Goal: Task Accomplishment & Management: Manage account settings

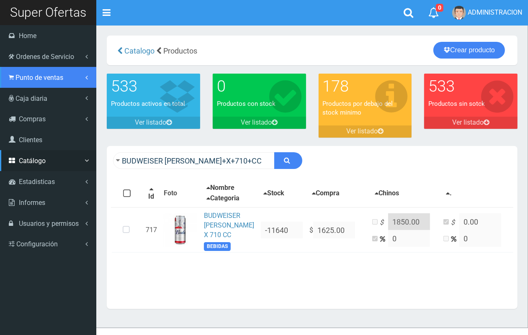
drag, startPoint x: 44, startPoint y: 78, endPoint x: 54, endPoint y: 93, distance: 18.5
click at [45, 77] on span "Punto de ventas" at bounding box center [39, 78] width 48 height 8
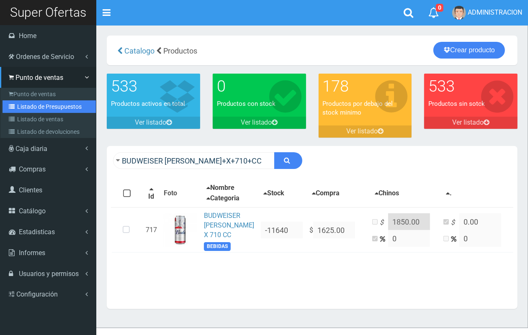
click at [53, 104] on link "Listado de Presupuestos" at bounding box center [49, 106] width 93 height 13
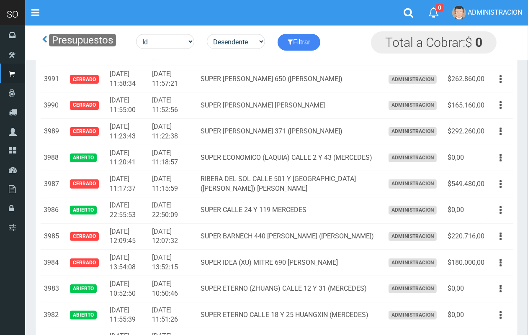
scroll to position [176, 0]
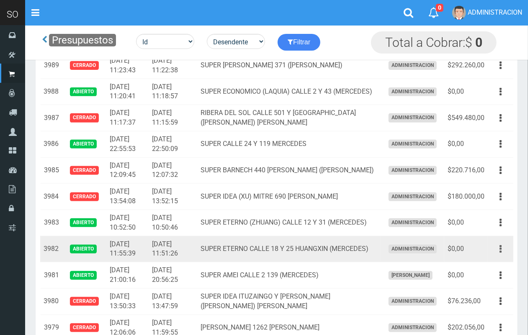
click at [497, 249] on button "button" at bounding box center [500, 249] width 19 height 15
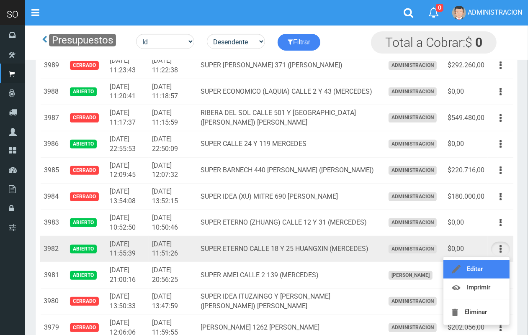
click at [493, 265] on link "Editar" at bounding box center [476, 269] width 66 height 18
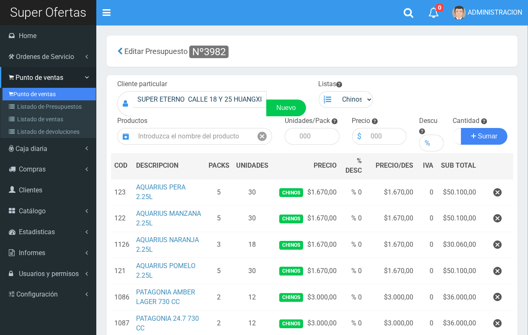
click at [20, 91] on link "Punto de ventas" at bounding box center [49, 94] width 93 height 13
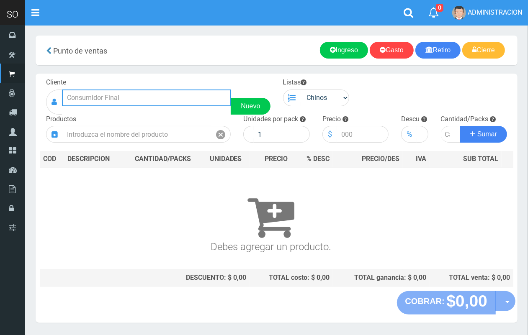
click at [152, 98] on input "text" at bounding box center [146, 98] width 169 height 17
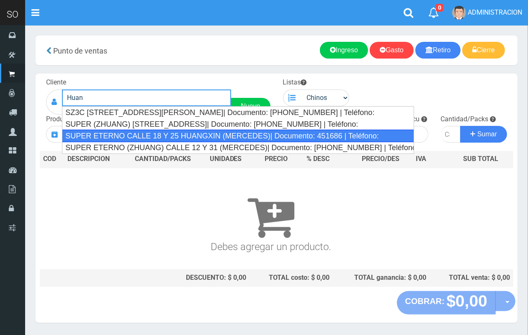
drag, startPoint x: 147, startPoint y: 134, endPoint x: 287, endPoint y: 103, distance: 143.7
click at [149, 133] on div "SUPER ETERNO CALLE 18 Y 25 HUANGXIN (MERCEDES)| Documento: 451686 | Teléfono:" at bounding box center [238, 136] width 352 height 13
type input "SUPER ETERNO CALLE 18 Y 25 HUANGXIN (MERCEDES)| Documento: 451686 | Teléfono:"
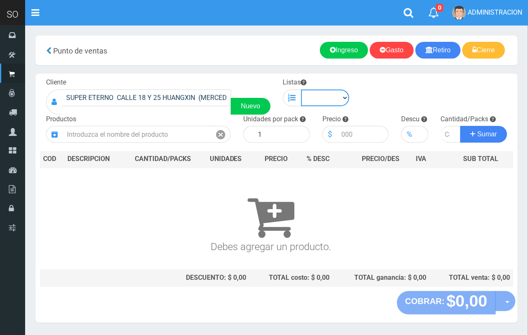
click at [329, 95] on select "Chinos . ." at bounding box center [325, 98] width 49 height 17
select select "1"
click at [301, 90] on select "Chinos . ." at bounding box center [325, 98] width 49 height 17
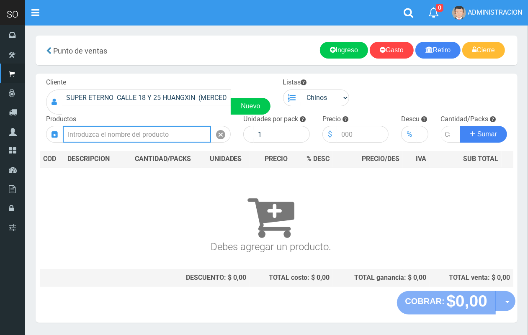
click at [183, 139] on input "text" at bounding box center [137, 134] width 148 height 17
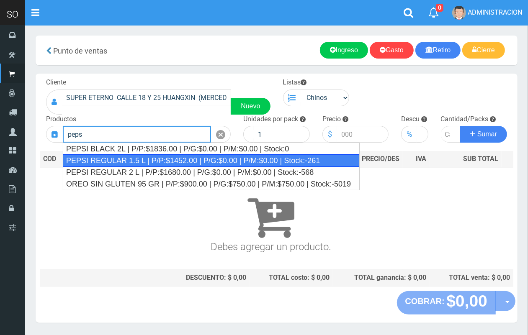
click at [143, 162] on div "PEPSI REGULAR 1.5 L | P/P:$1452.00 | P/G:$0.00 | P/M:$0.00 | Stock:-261" at bounding box center [211, 160] width 297 height 13
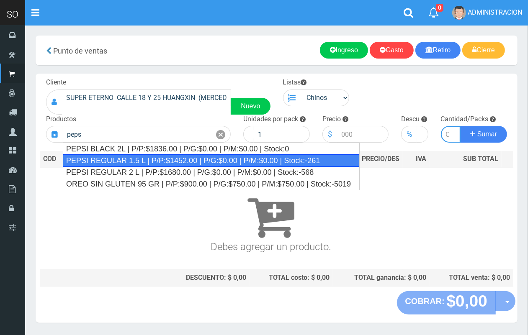
type input "PEPSI REGULAR 1.5 L | P/P:$1452.00 | P/G:$0.00 | P/M:$0.00 | Stock:-261"
type input "6"
type input "1452.00"
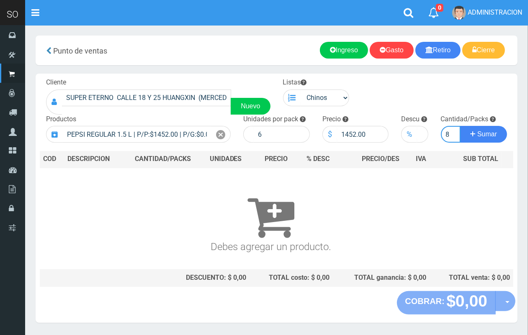
scroll to position [0, 1]
type input "8"
click at [460, 126] on button "Sumar" at bounding box center [483, 134] width 47 height 17
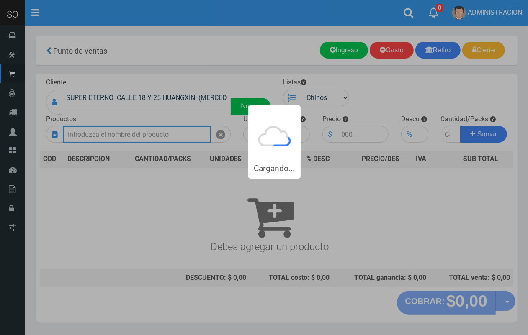
scroll to position [0, 0]
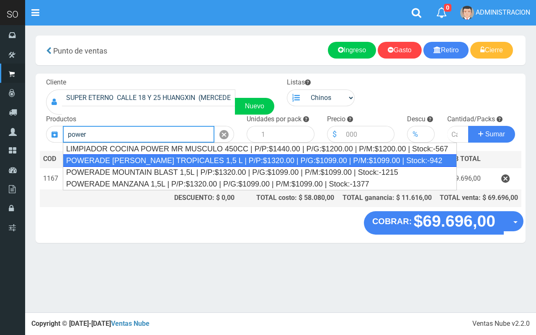
click at [172, 160] on div "POWERADE FRUTOS TROPICALES 1,5 L | P/P:$1320.00 | P/G:$1099.00 | P/M:$1099.00 |…" at bounding box center [260, 160] width 394 height 13
type input "POWERADE FRUTOS TROPICALES 1,5 L | P/P:$1320.00 | P/G:$1099.00 | P/M:$1099.00 |…"
type input "4"
type input "1320.00"
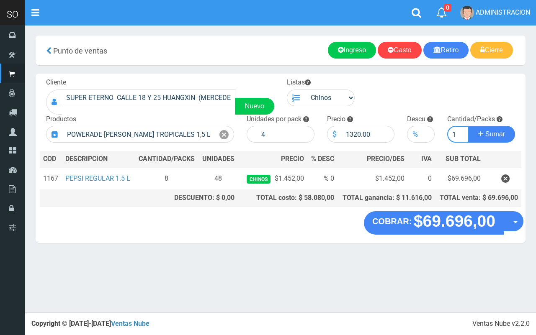
type input "1"
click at [468, 126] on button "Sumar" at bounding box center [491, 134] width 47 height 17
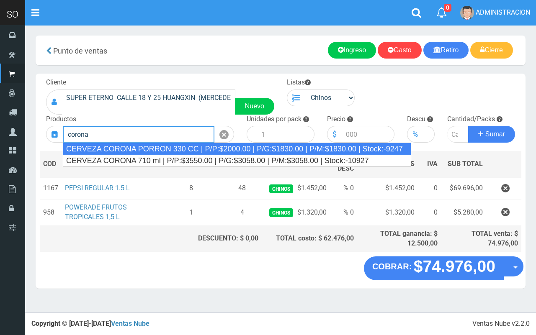
click at [214, 152] on div "CERVEZA CORONA PORRON 330 CC | P/P:$2000.00 | P/G:$1830.00 | P/M:$1830.00 | Sto…" at bounding box center [237, 149] width 348 height 13
type input "CERVEZA CORONA PORRON 330 CC | P/P:$2000.00 | P/G:$1830.00 | P/M:$1830.00 | Sto…"
type input "24"
type input "2000.00"
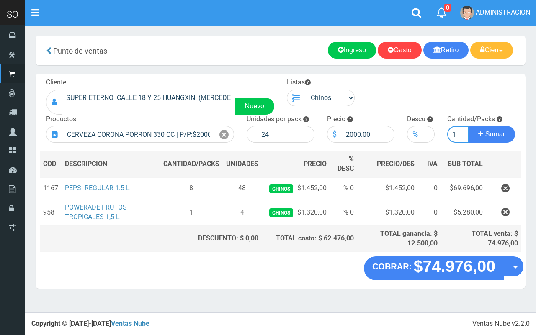
type input "1"
click at [468, 126] on button "Sumar" at bounding box center [491, 134] width 47 height 17
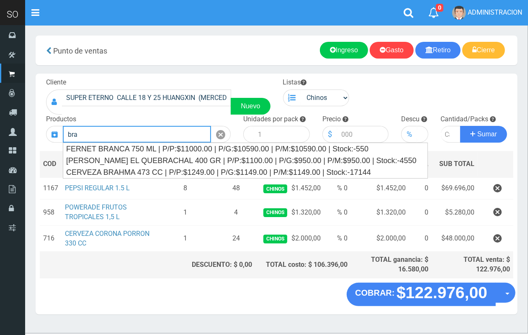
drag, startPoint x: 154, startPoint y: 126, endPoint x: 64, endPoint y: 133, distance: 89.8
click at [64, 133] on input "bra" at bounding box center [137, 134] width 148 height 17
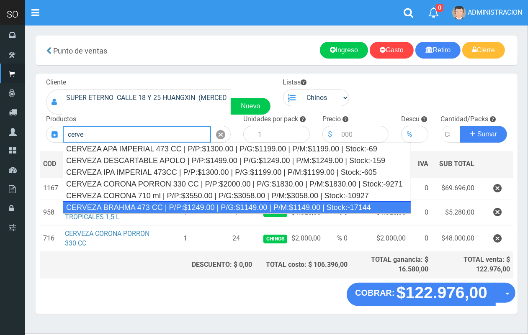
click at [260, 206] on div "CERVEZA BRAHMA 473 CC | P/P:$1249.00 | P/G:$1149.00 | P/M:$1149.00 | Stock:-171…" at bounding box center [237, 207] width 348 height 13
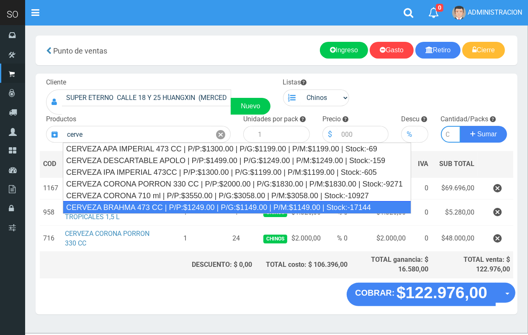
type input "CERVEZA BRAHMA 473 CC | P/P:$1249.00 | P/G:$1149.00 | P/M:$1149.00 | Stock:-171…"
type input "24"
type input "1249.00"
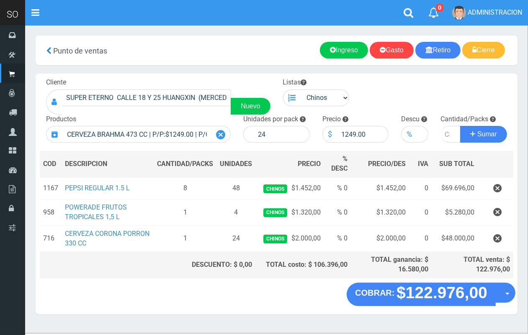
click at [222, 137] on icon at bounding box center [220, 135] width 9 height 12
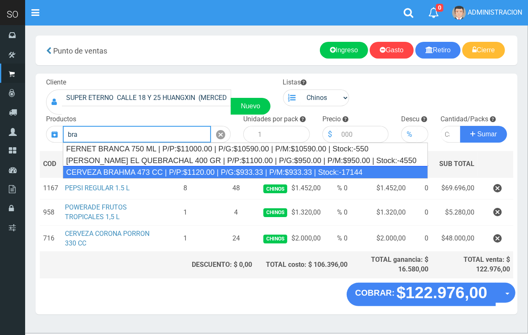
click at [176, 172] on div "CERVEZA BRAHMA 473 CC | P/P:$1120.00 | P/G:$933.33 | P/M:$933.33 | Stock:-17144" at bounding box center [245, 172] width 365 height 13
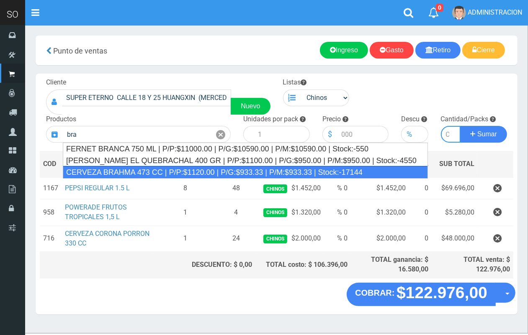
type input "CERVEZA BRAHMA 473 CC | P/P:$1120.00 | P/G:$933.33 | P/M:$933.33 | Stock:-17144"
type input "24"
type input "1120.00"
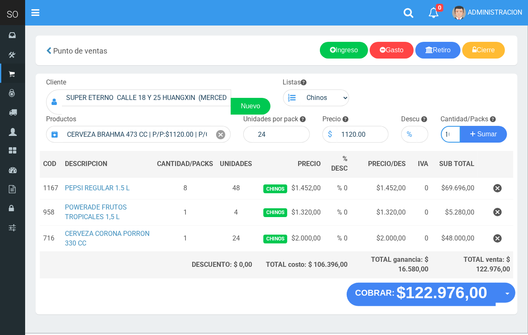
scroll to position [0, 5]
type input "10"
click at [460, 126] on button "Sumar" at bounding box center [483, 134] width 47 height 17
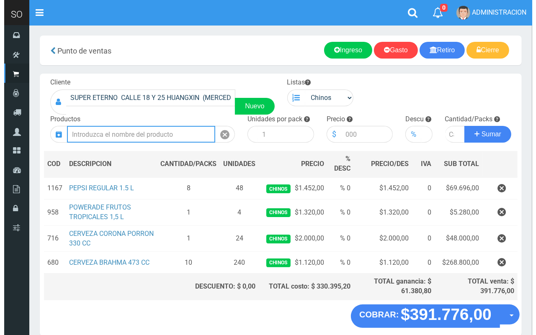
scroll to position [39, 0]
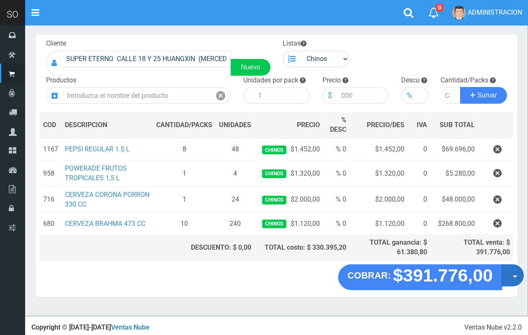
click at [511, 283] on button "Opciones" at bounding box center [512, 276] width 22 height 22
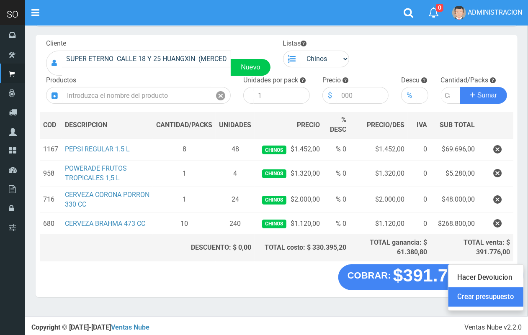
click at [509, 293] on link "Crear presupuesto" at bounding box center [485, 297] width 75 height 19
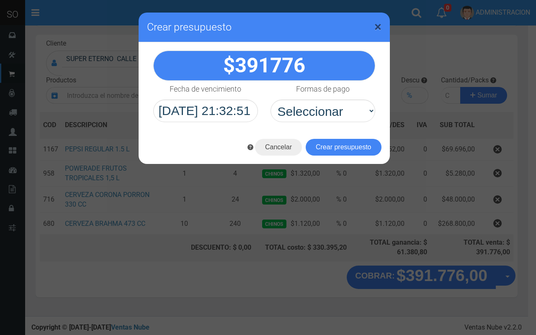
click at [376, 20] on span "×" at bounding box center [377, 27] width 7 height 16
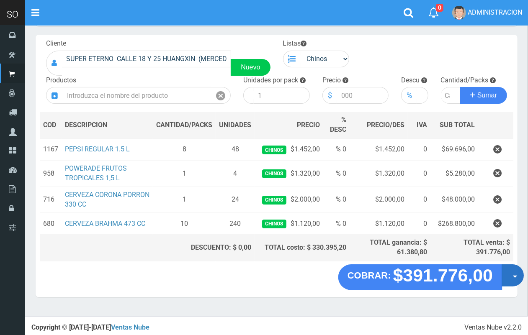
drag, startPoint x: 507, startPoint y: 275, endPoint x: 505, endPoint y: 288, distance: 12.7
click at [507, 275] on button "Opciones" at bounding box center [512, 276] width 22 height 22
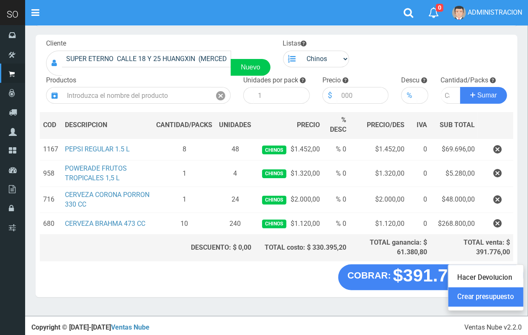
click at [498, 296] on link "Crear presupuesto" at bounding box center [485, 297] width 75 height 19
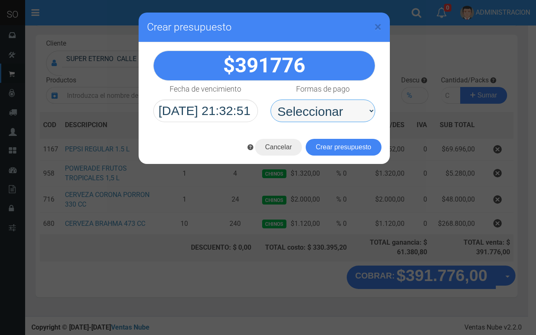
drag, startPoint x: 311, startPoint y: 107, endPoint x: 314, endPoint y: 119, distance: 12.5
click at [311, 109] on select "Seleccionar Efectivo Tarjeta de Crédito Depósito Débito" at bounding box center [322, 111] width 105 height 23
select select "Efectivo"
click at [270, 100] on select "Seleccionar Efectivo Tarjeta de Crédito Depósito Débito" at bounding box center [322, 111] width 105 height 23
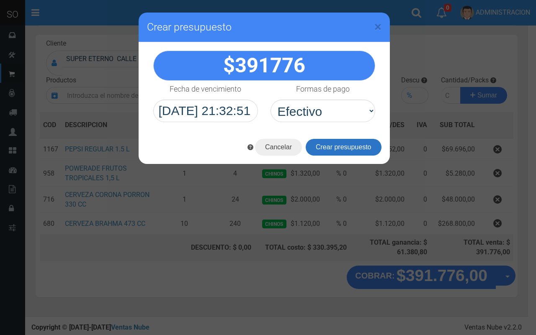
click at [324, 148] on button "Crear presupuesto" at bounding box center [344, 147] width 76 height 17
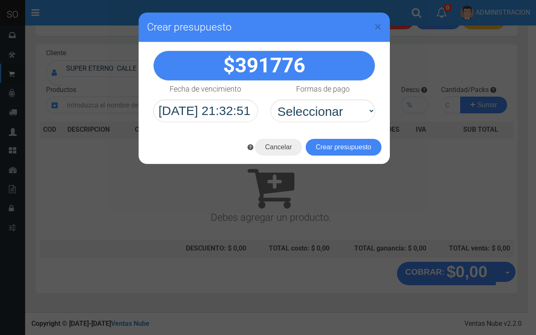
scroll to position [25, 0]
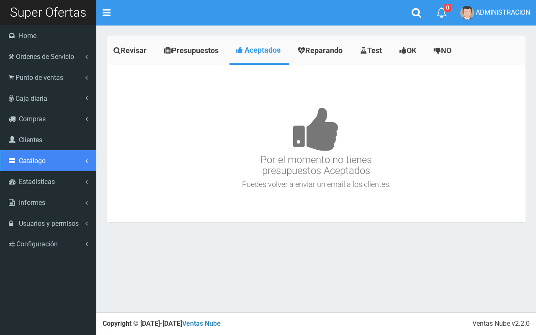
click at [38, 164] on span "Catálogo" at bounding box center [32, 161] width 27 height 8
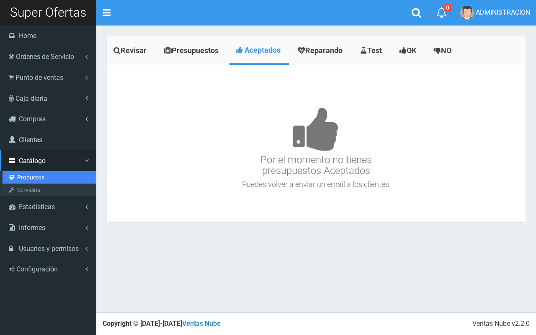
click at [36, 182] on link "Productos" at bounding box center [49, 177] width 93 height 13
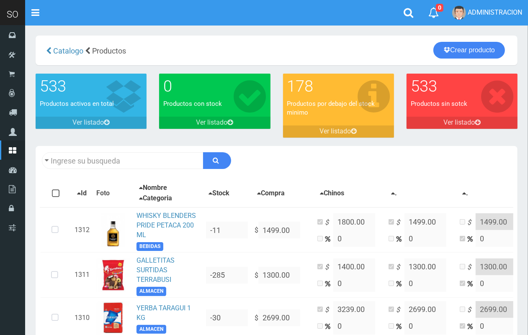
click at [149, 168] on div "Descargar PDF Guardar cambios 150" at bounding box center [277, 160] width 482 height 29
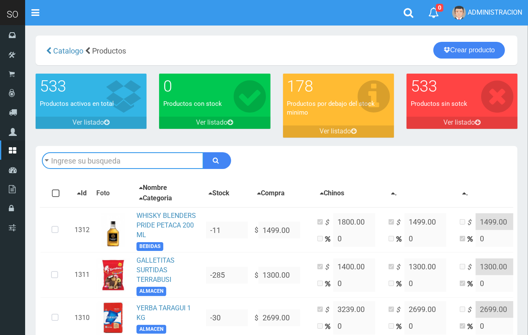
click at [149, 167] on input "text" at bounding box center [123, 160] width 162 height 17
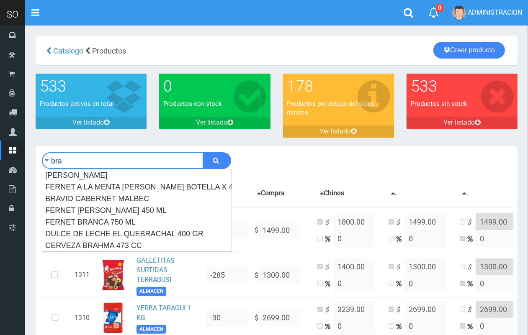
type input "bra"
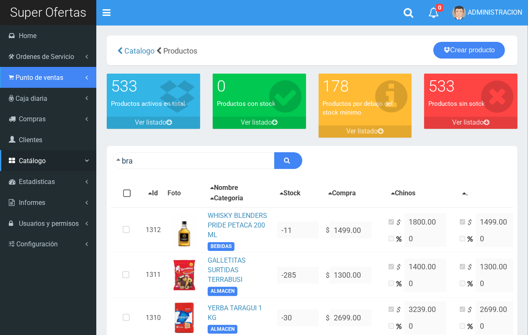
click at [24, 85] on link "Punto de ventas" at bounding box center [48, 77] width 96 height 21
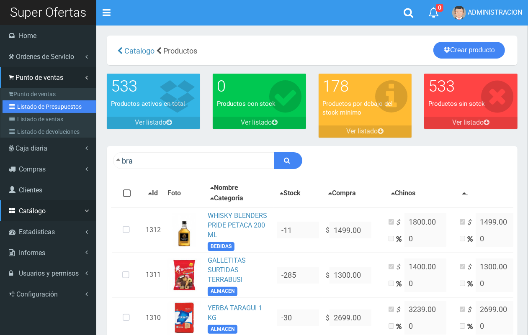
click at [34, 109] on link "Listado de Presupuestos" at bounding box center [49, 106] width 93 height 13
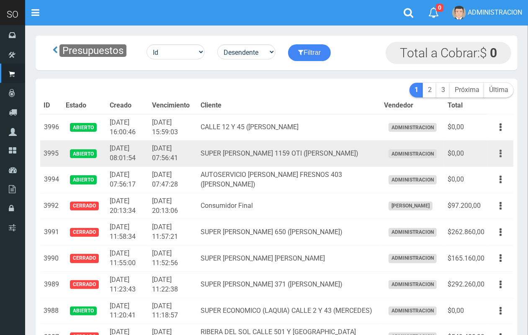
click at [498, 156] on button "button" at bounding box center [500, 154] width 19 height 15
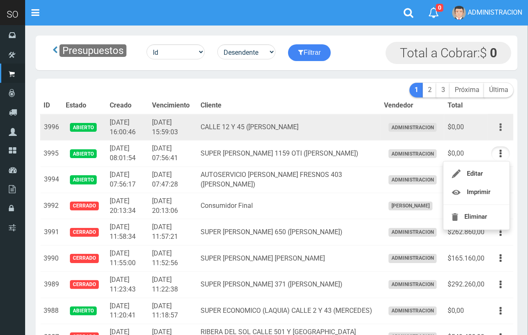
click at [501, 126] on button "button" at bounding box center [500, 127] width 19 height 15
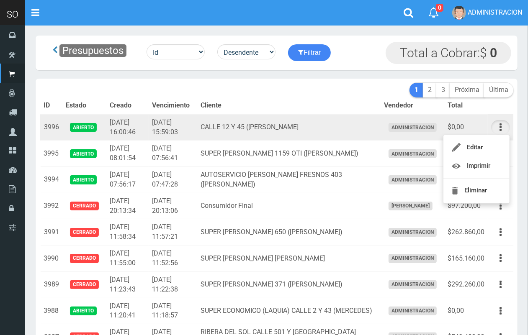
click at [497, 136] on ul "Editar Imprimir Eliminar" at bounding box center [476, 169] width 67 height 69
drag, startPoint x: 500, startPoint y: 113, endPoint x: 501, endPoint y: 122, distance: 9.2
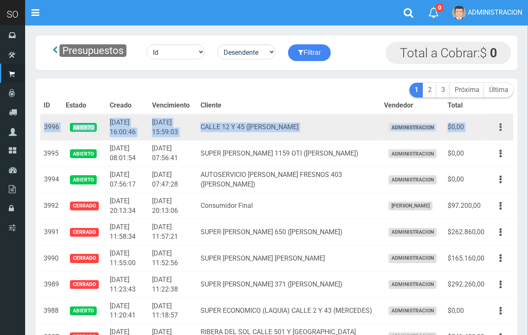
click at [502, 131] on button "button" at bounding box center [500, 127] width 19 height 15
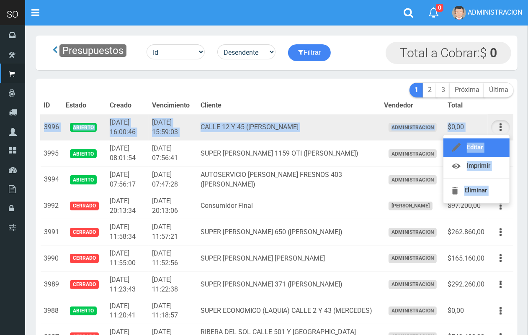
click at [490, 142] on link "Editar" at bounding box center [476, 148] width 66 height 18
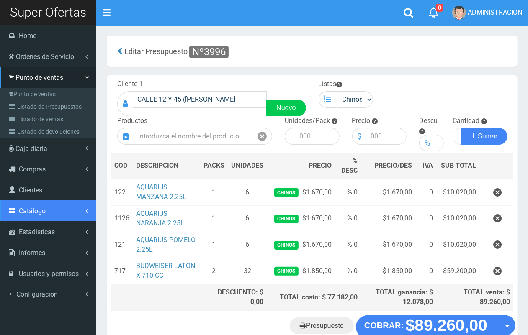
click at [46, 211] on link "Catálogo" at bounding box center [48, 210] width 96 height 21
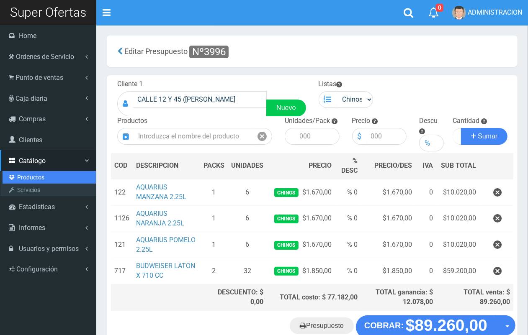
click at [34, 175] on link "Productos" at bounding box center [49, 177] width 93 height 13
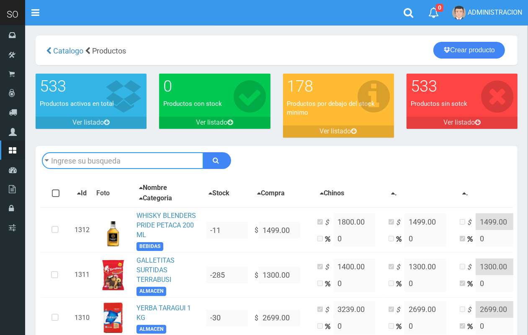
click at [114, 159] on input "text" at bounding box center [123, 160] width 162 height 17
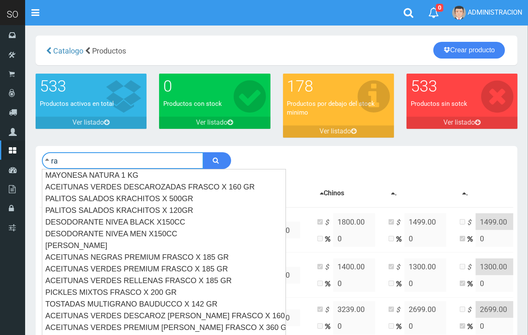
type input "r"
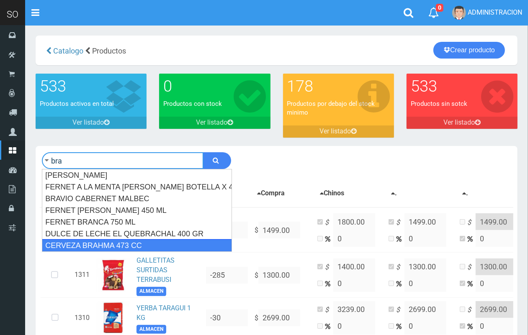
drag, startPoint x: 137, startPoint y: 249, endPoint x: 185, endPoint y: 199, distance: 69.6
click at [138, 250] on div "CERVEZA BRAHMA 473 CC" at bounding box center [137, 245] width 190 height 13
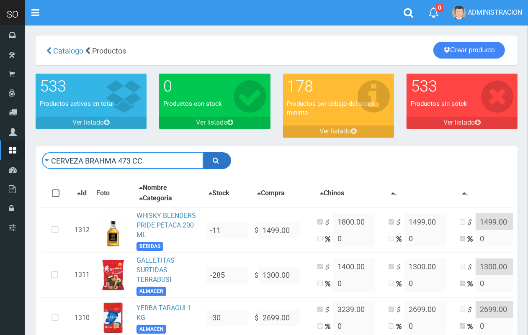
type input "CERVEZA BRAHMA 473 CC"
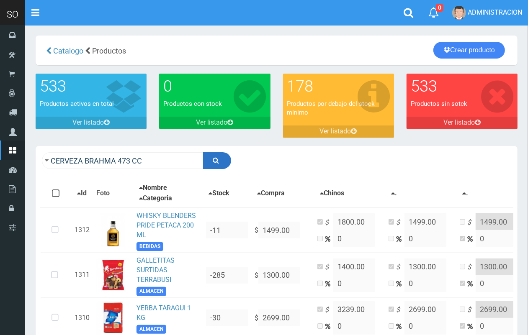
click at [216, 167] on button "submit" at bounding box center [217, 160] width 28 height 17
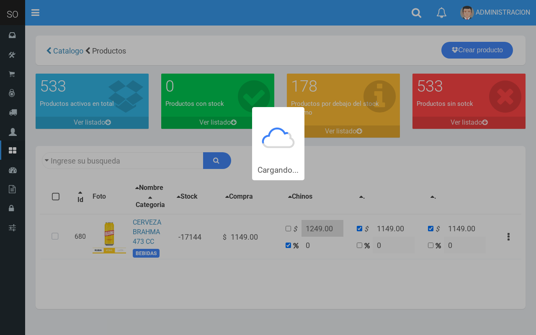
type input "CERVEZA BRAHMA+473+CC"
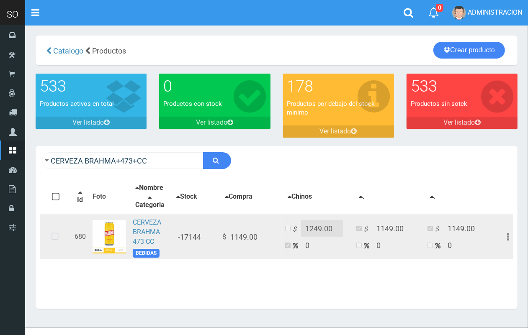
drag, startPoint x: 53, startPoint y: 244, endPoint x: 114, endPoint y: 242, distance: 61.2
click at [54, 244] on icon at bounding box center [55, 237] width 22 height 28
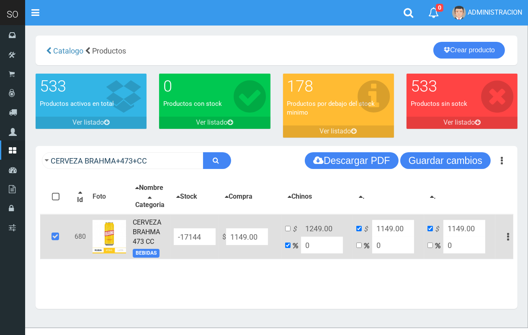
drag, startPoint x: 257, startPoint y: 241, endPoint x: 226, endPoint y: 241, distance: 31.4
click at [226, 241] on input "1149.00" at bounding box center [247, 237] width 42 height 17
type input "9"
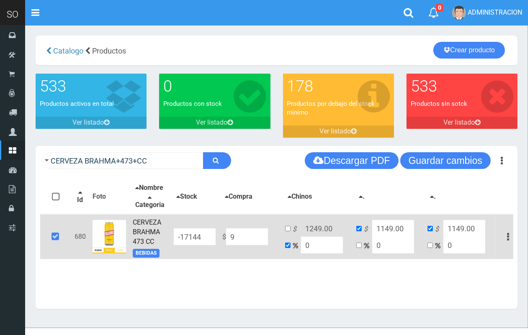
type input "9"
type input "93"
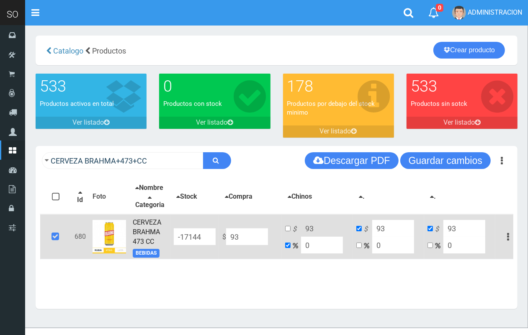
type input "933"
drag, startPoint x: 254, startPoint y: 241, endPoint x: 246, endPoint y: 241, distance: 7.5
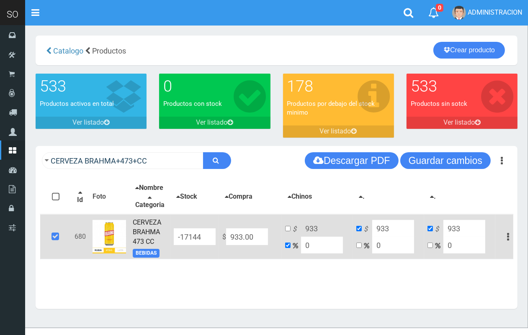
click at [246, 241] on input "933.00" at bounding box center [247, 237] width 42 height 17
type input "933.3"
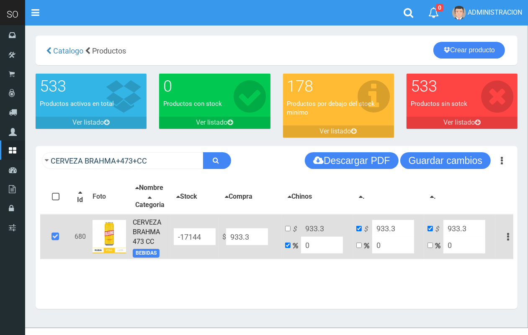
type input "933.33"
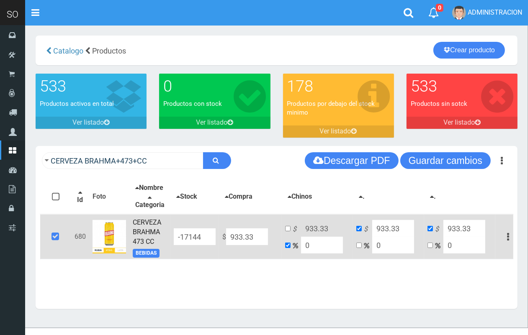
drag, startPoint x: 330, startPoint y: 248, endPoint x: 300, endPoint y: 250, distance: 30.2
click at [300, 250] on td "$ 933.33 0" at bounding box center [317, 236] width 71 height 45
type input "2"
type input "951.9966000000001"
type input "20"
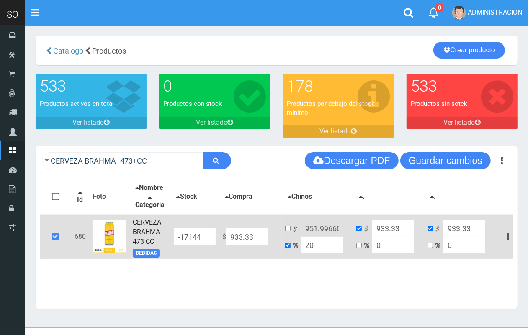
type input "1119.996"
type input "20"
click at [288, 231] on input "checkbox" at bounding box center [287, 228] width 5 height 5
checkbox input "true"
checkbox input "false"
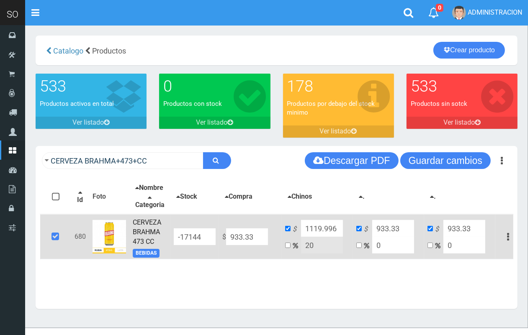
drag, startPoint x: 310, startPoint y: 235, endPoint x: 339, endPoint y: 232, distance: 29.8
click at [339, 232] on input "1119.996" at bounding box center [322, 228] width 42 height 17
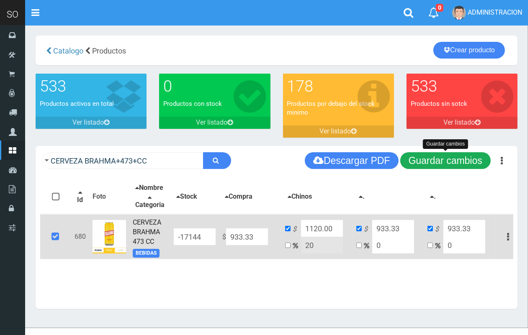
type input "1120.00"
click at [463, 159] on button "Guardar cambios" at bounding box center [445, 160] width 90 height 17
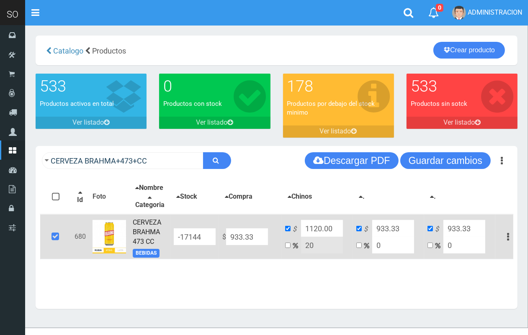
click at [133, 235] on link "CERVEZA BRAHMA 473 CC" at bounding box center [147, 231] width 28 height 27
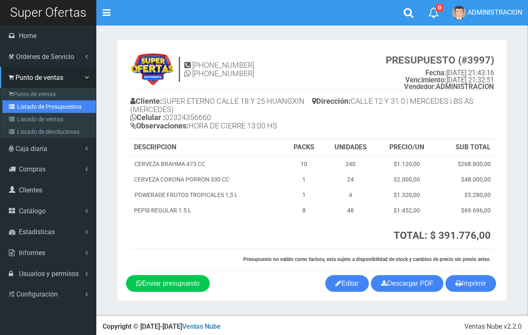
click at [39, 109] on link "Listado de Presupuestos" at bounding box center [49, 106] width 93 height 13
